Goal: Obtain resource: Download file/media

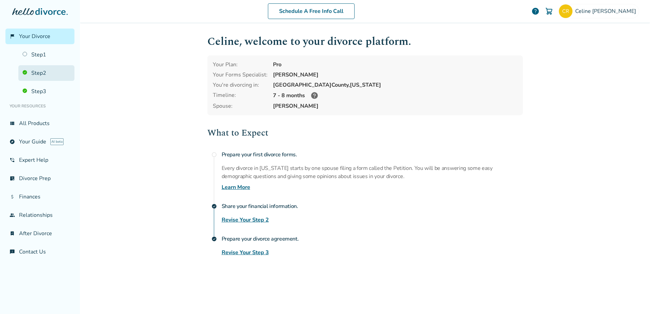
click at [41, 75] on link "Step 2" at bounding box center [46, 73] width 56 height 16
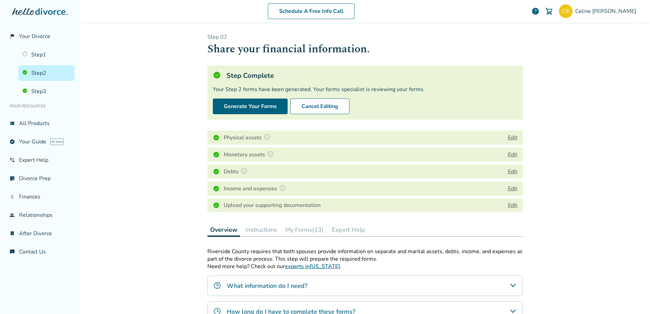
click at [299, 229] on button "My Forms (13)" at bounding box center [304, 230] width 44 height 14
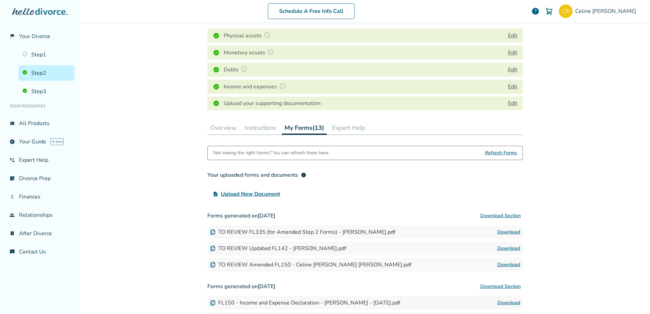
scroll to position [136, 0]
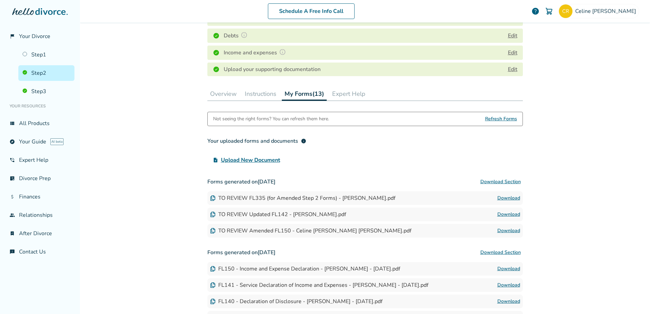
click at [512, 230] on link "Download" at bounding box center [508, 231] width 23 height 8
